Goal: Task Accomplishment & Management: Complete application form

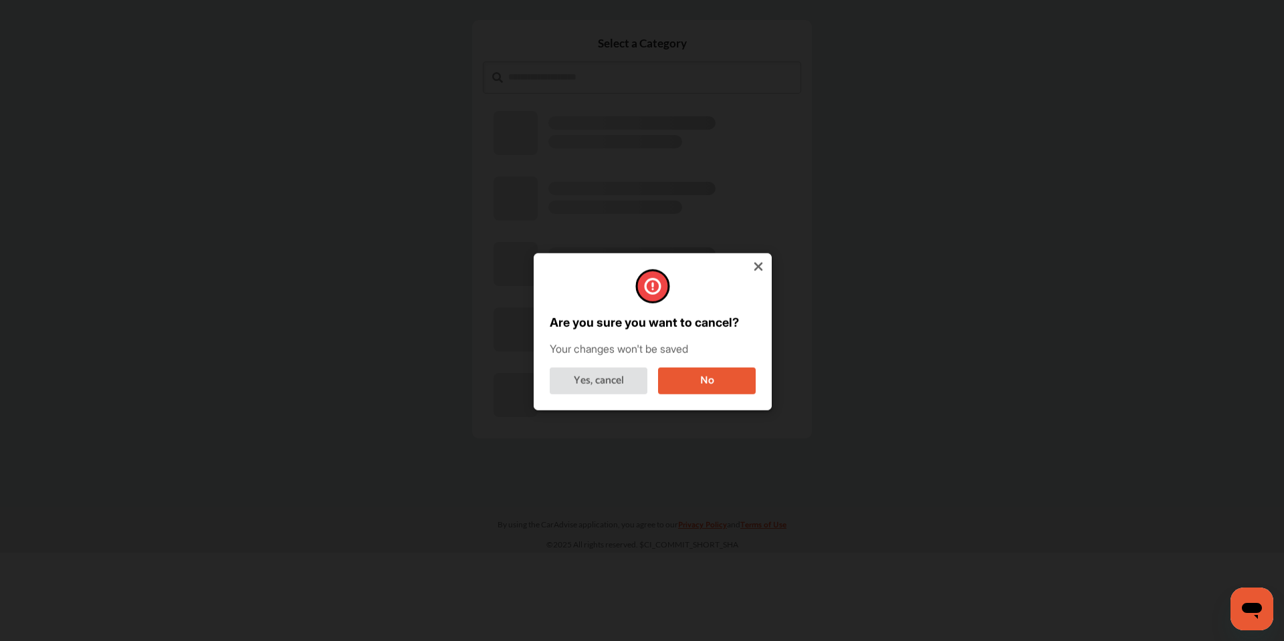
click at [705, 378] on button "No" at bounding box center [707, 380] width 98 height 27
click at [737, 372] on button "No" at bounding box center [707, 380] width 98 height 27
